Goal: Use online tool/utility: Utilize a website feature to perform a specific function

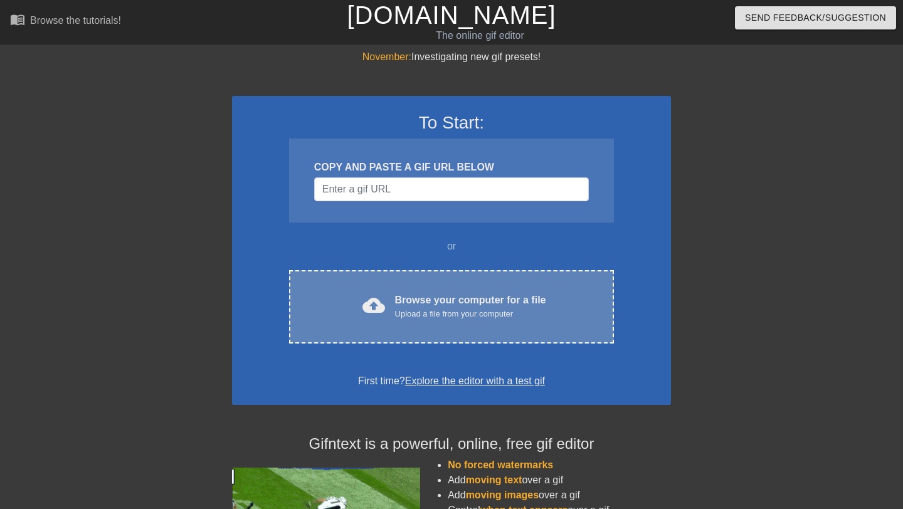
click at [451, 302] on div "Browse your computer for a file Upload a file from your computer" at bounding box center [470, 307] width 151 height 28
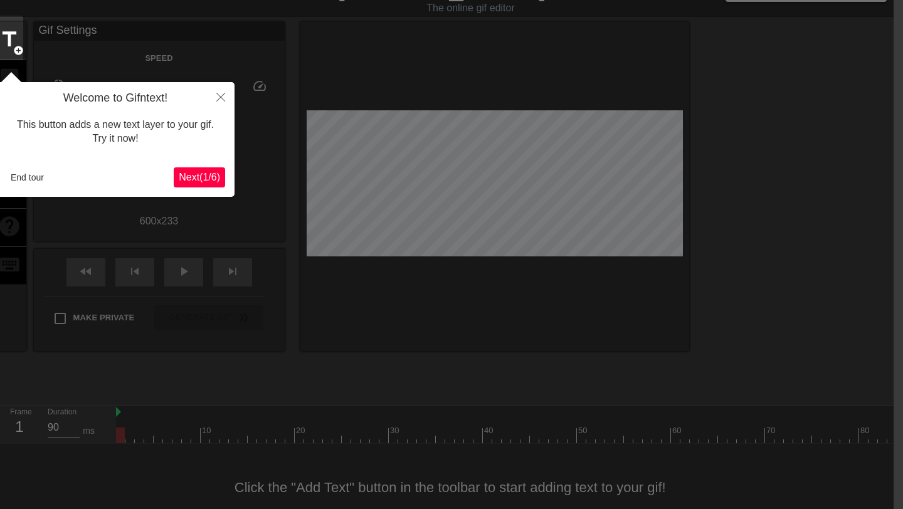
scroll to position [31, 9]
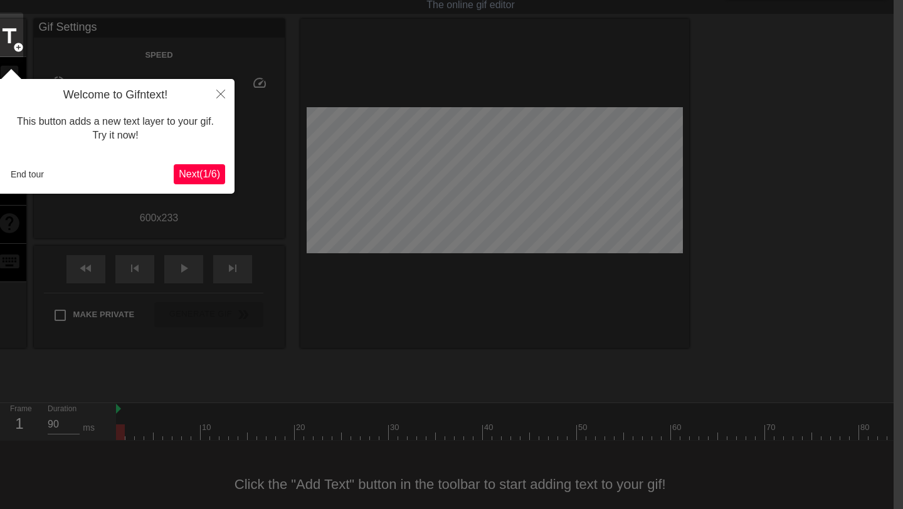
click at [211, 178] on span "Next ( 1 / 6 )" at bounding box center [199, 174] width 41 height 11
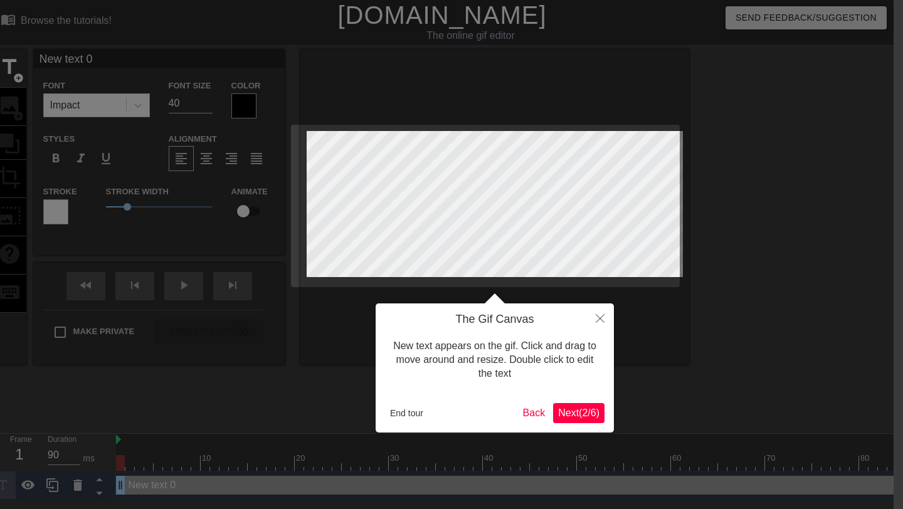
click at [591, 418] on span "Next ( 2 / 6 )" at bounding box center [578, 413] width 41 height 11
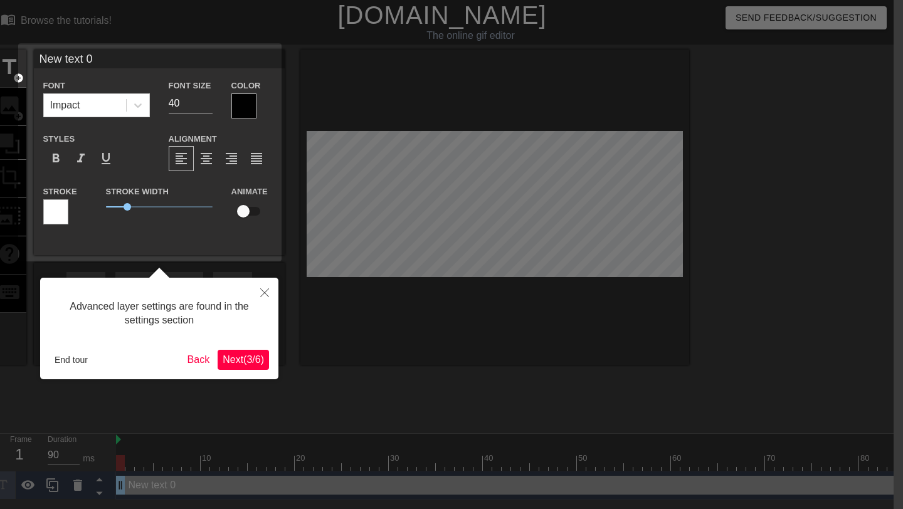
click at [224, 359] on span "Next ( 3 / 6 )" at bounding box center [243, 359] width 41 height 11
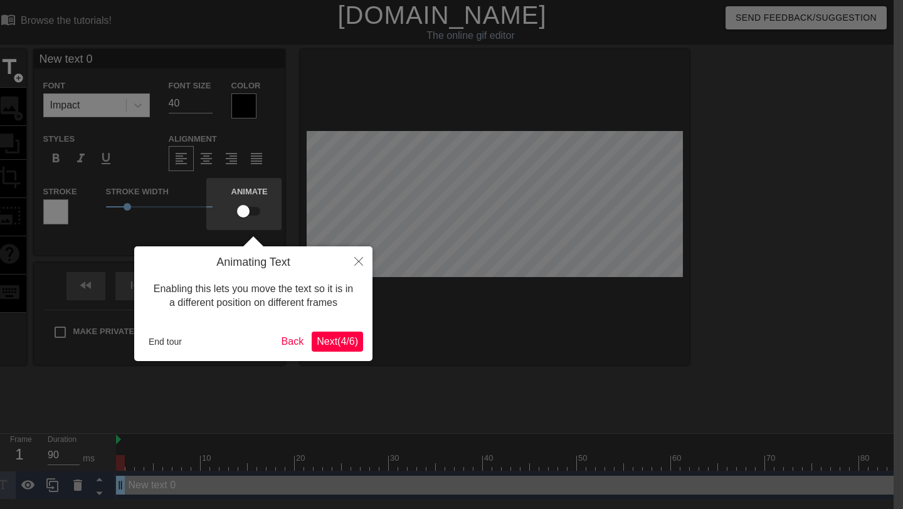
click at [340, 336] on span "Next ( 4 / 6 )" at bounding box center [337, 341] width 41 height 11
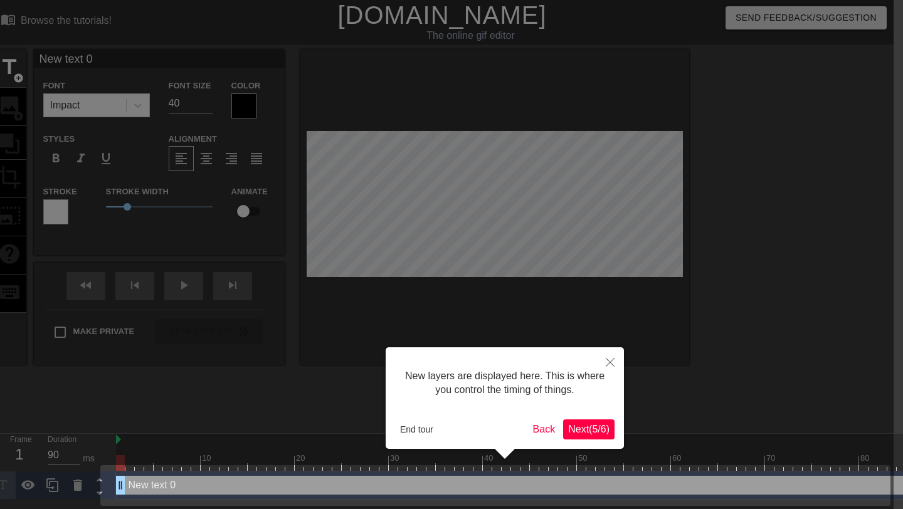
scroll to position [2, 9]
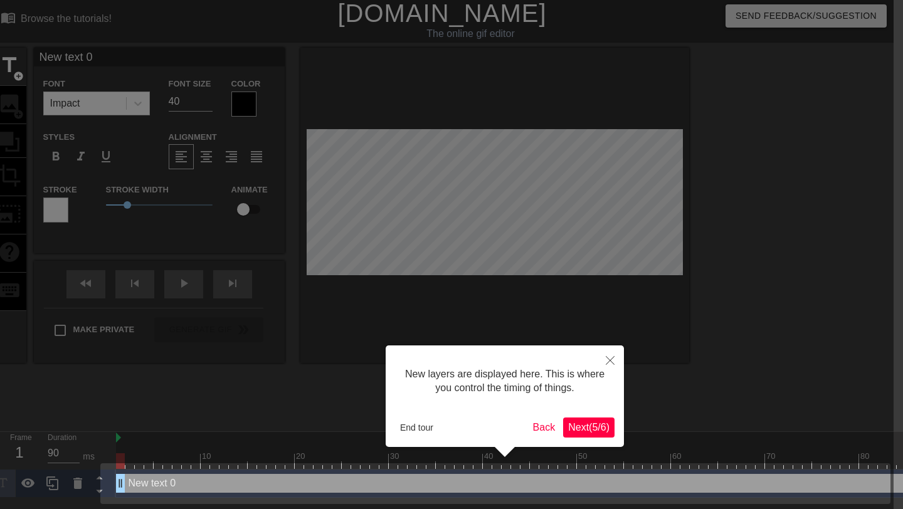
click at [605, 432] on span "Next ( 5 / 6 )" at bounding box center [588, 427] width 41 height 11
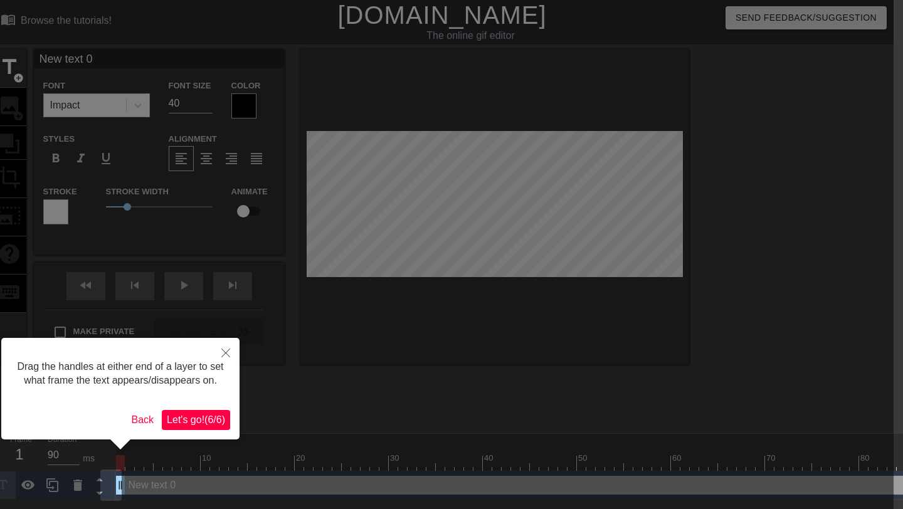
click at [197, 425] on span "Let's go! ( 6 / 6 )" at bounding box center [196, 419] width 58 height 11
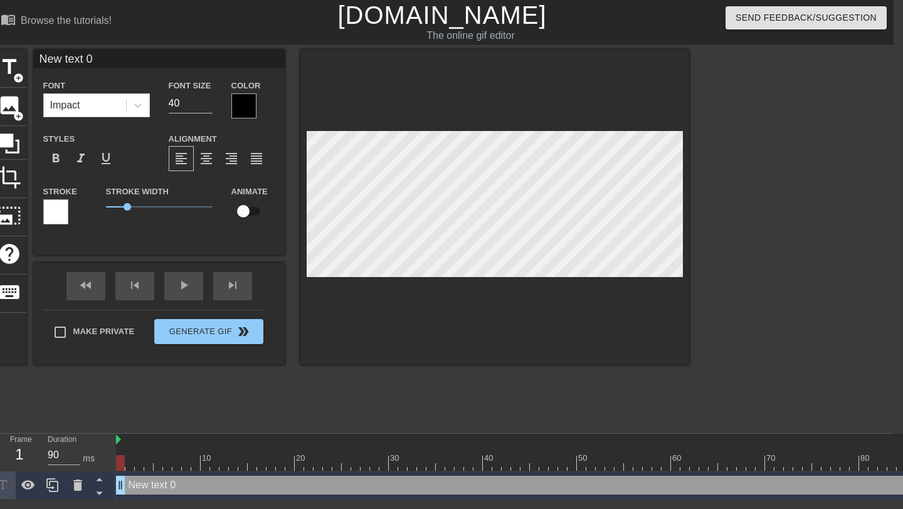
type input "New txt 0"
type textarea "New txt 0"
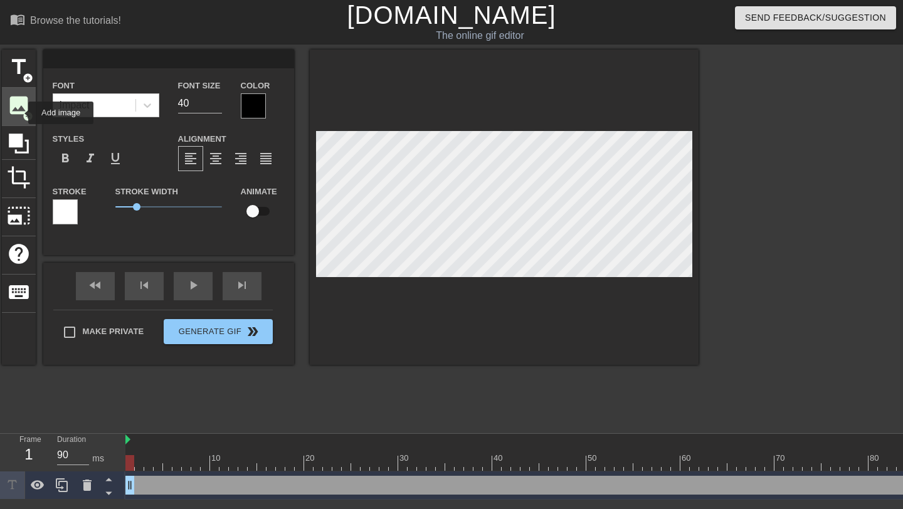
click at [20, 113] on span "image" at bounding box center [19, 105] width 24 height 24
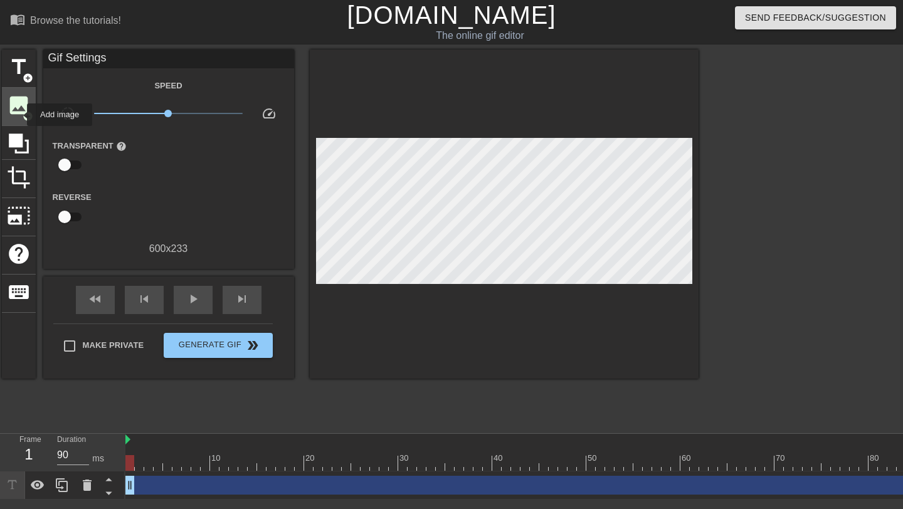
click at [19, 115] on span "image" at bounding box center [19, 105] width 24 height 24
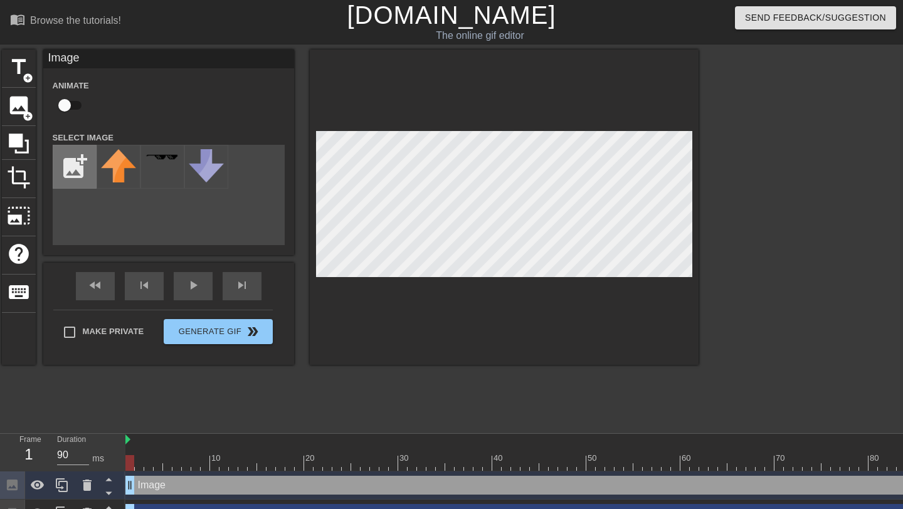
click at [60, 168] on input "file" at bounding box center [74, 166] width 43 height 43
type input "C:\fakepath\logomark horizontal white.svg"
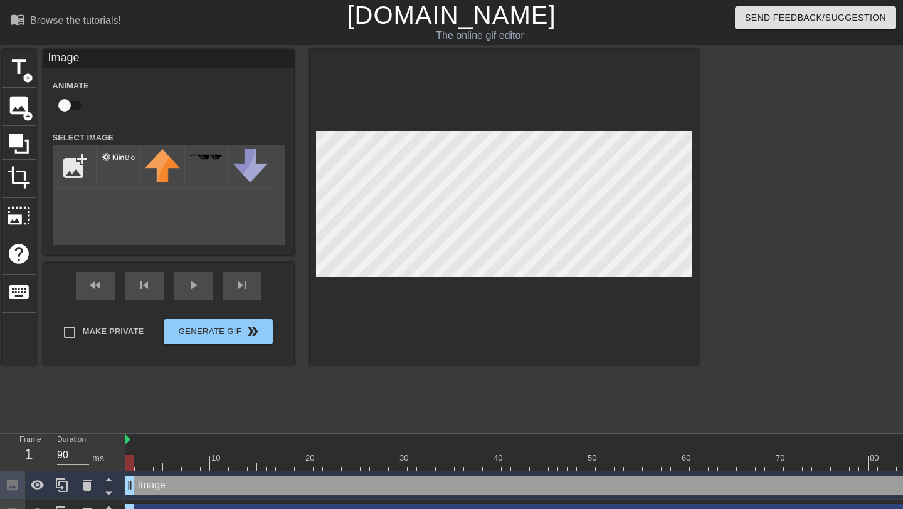
click at [470, 343] on div at bounding box center [504, 207] width 389 height 315
click at [118, 166] on div at bounding box center [119, 167] width 44 height 44
click at [127, 157] on img at bounding box center [118, 157] width 35 height 11
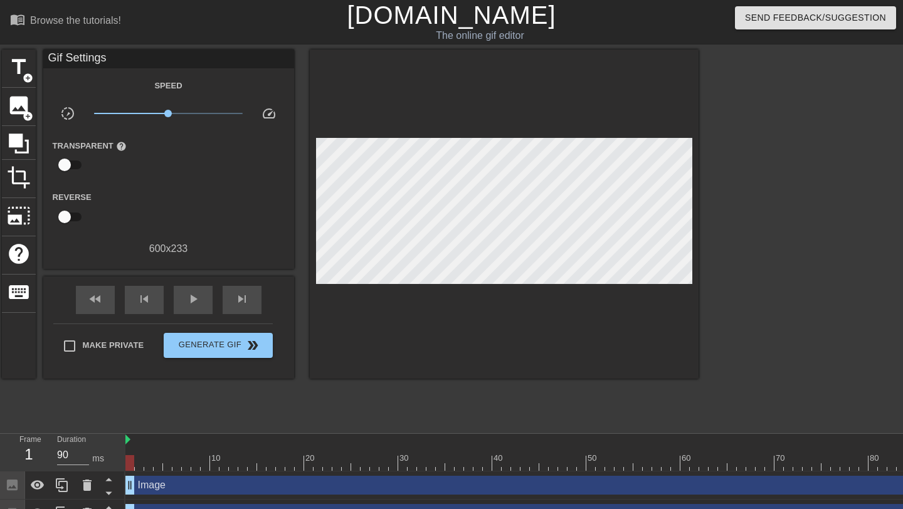
click at [457, 247] on div at bounding box center [504, 214] width 389 height 329
click at [11, 105] on span "image" at bounding box center [19, 105] width 24 height 24
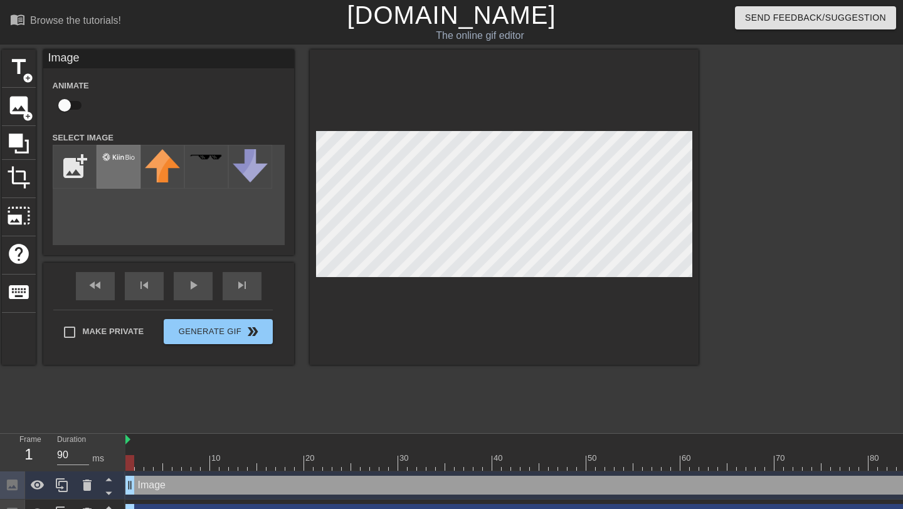
click at [131, 157] on img at bounding box center [118, 157] width 35 height 11
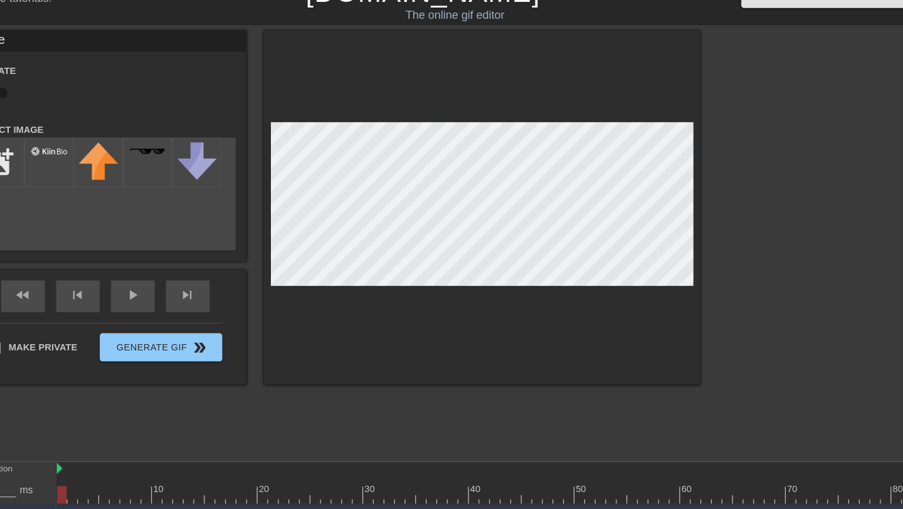
click at [729, 175] on div at bounding box center [808, 238] width 188 height 376
click at [747, 182] on div at bounding box center [808, 238] width 188 height 376
click at [762, 178] on div at bounding box center [808, 238] width 188 height 376
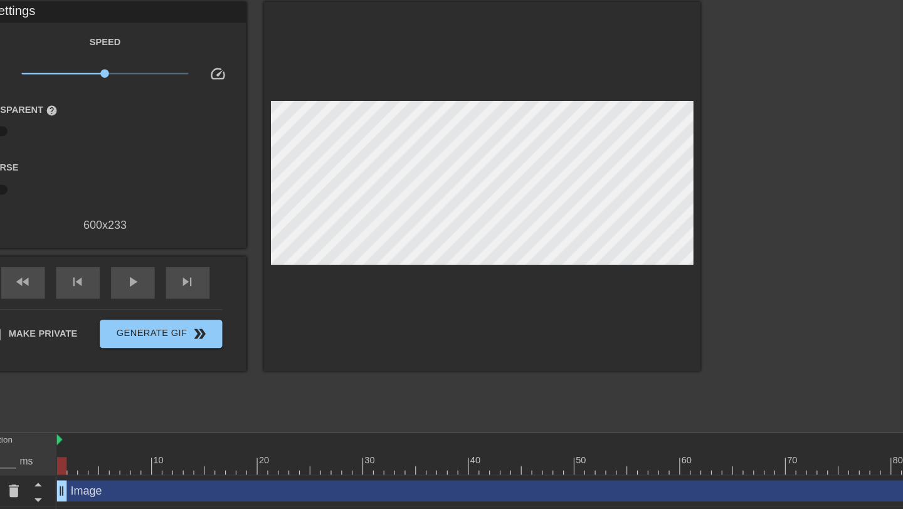
scroll to position [31, 0]
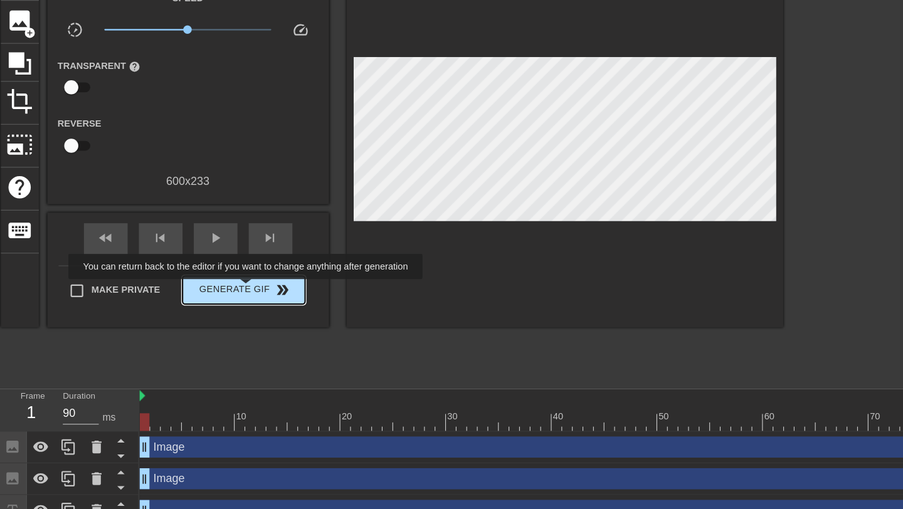
click at [229, 313] on span "Generate Gif double_arrow" at bounding box center [218, 314] width 98 height 15
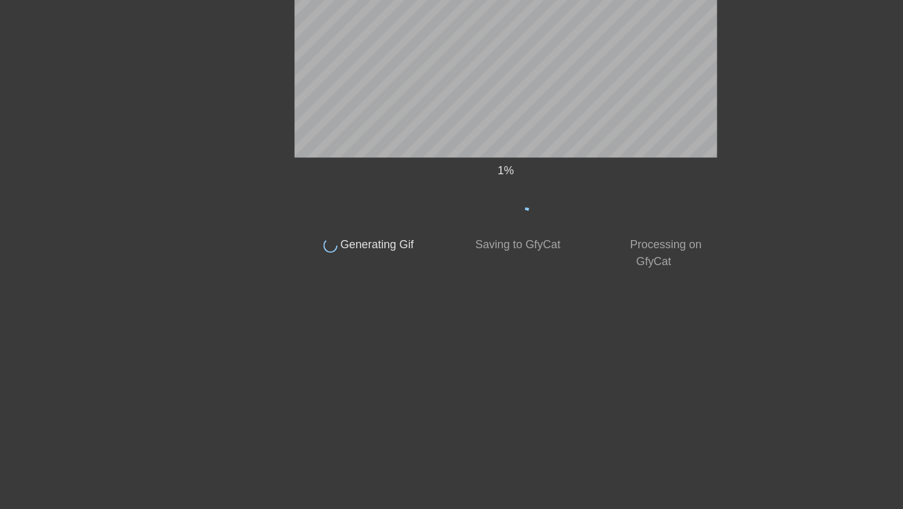
scroll to position [0, 0]
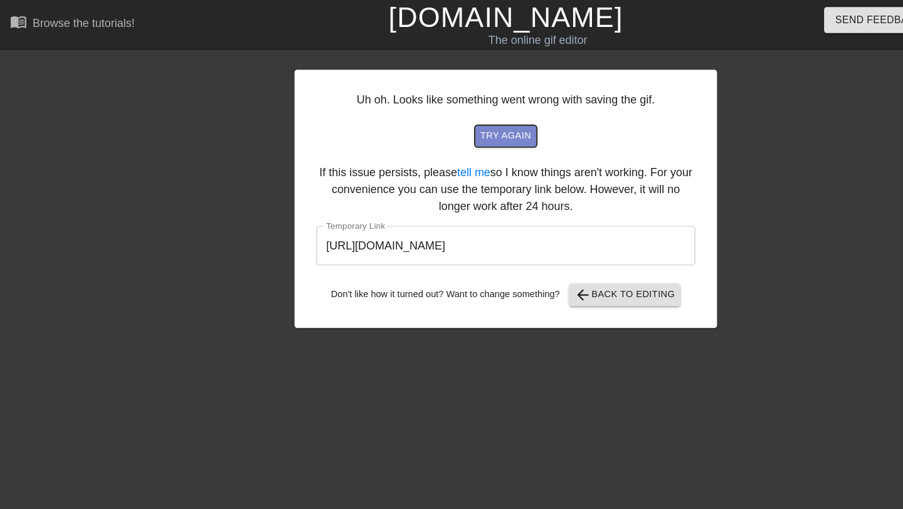
click at [473, 120] on span "try again" at bounding box center [451, 121] width 45 height 14
